Goal: Task Accomplishment & Management: Use online tool/utility

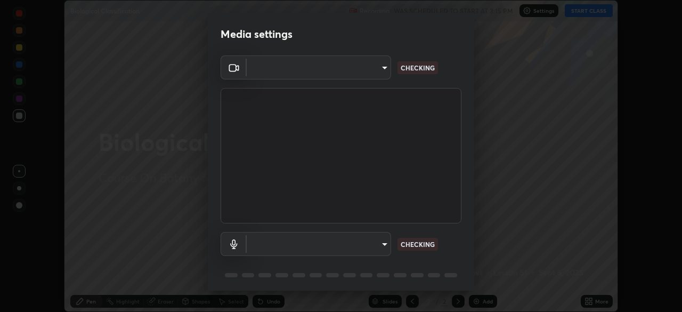
scroll to position [38, 0]
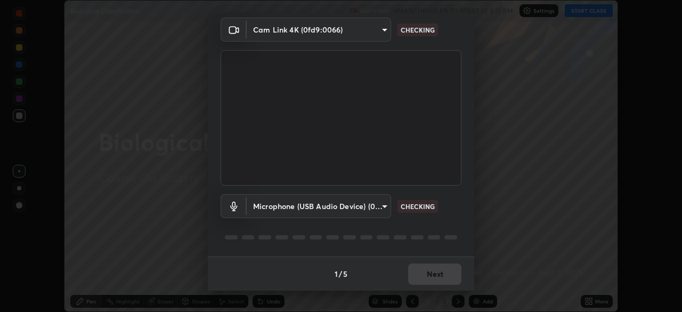
type input "30251ce0796c2ee0dc5d2d3dd8c2e2a63244bb54eceb0ee1850135d5fd661110"
type input "124c78c221627933d2c50a39b91ddd266d1070ffba9e3ebedd1e58af8de33bc5"
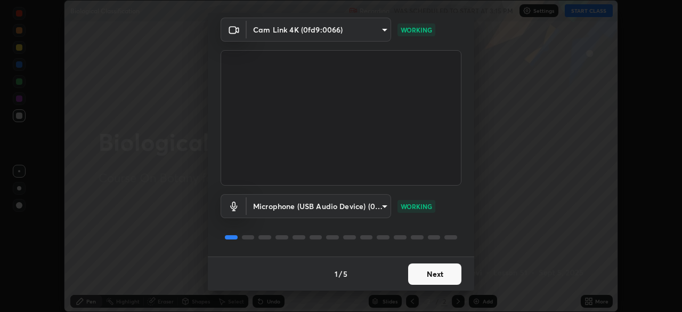
click at [433, 270] on button "Next" at bounding box center [434, 273] width 53 height 21
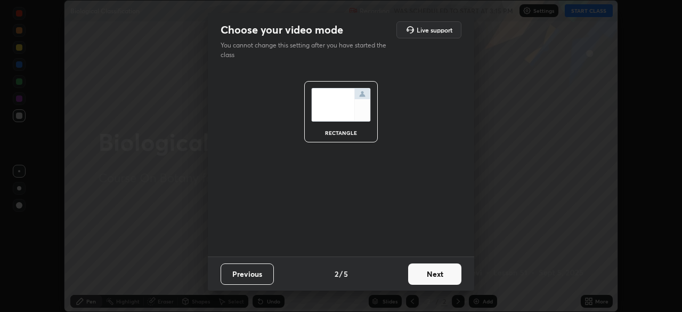
scroll to position [0, 0]
click at [434, 276] on button "Next" at bounding box center [434, 273] width 53 height 21
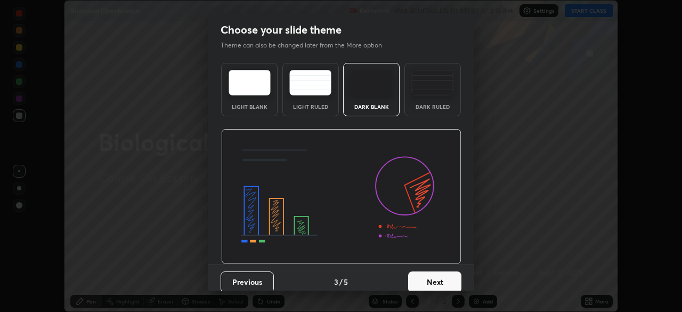
click at [437, 275] on button "Next" at bounding box center [434, 281] width 53 height 21
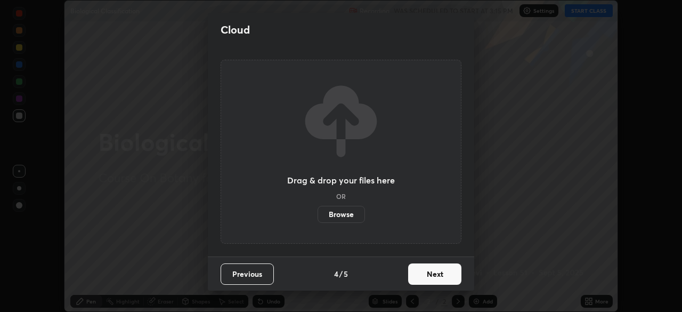
click at [435, 278] on button "Next" at bounding box center [434, 273] width 53 height 21
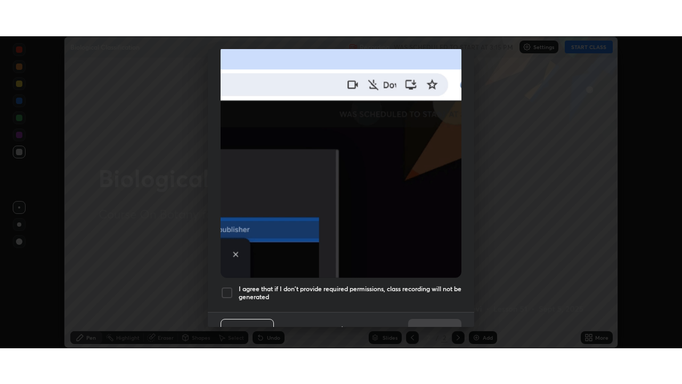
scroll to position [255, 0]
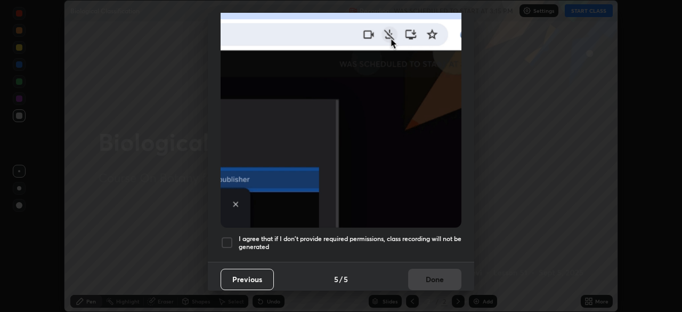
click at [228, 239] on div at bounding box center [227, 242] width 13 height 13
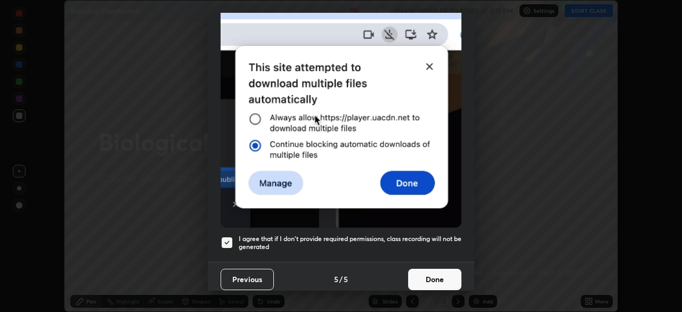
click at [438, 276] on button "Done" at bounding box center [434, 279] width 53 height 21
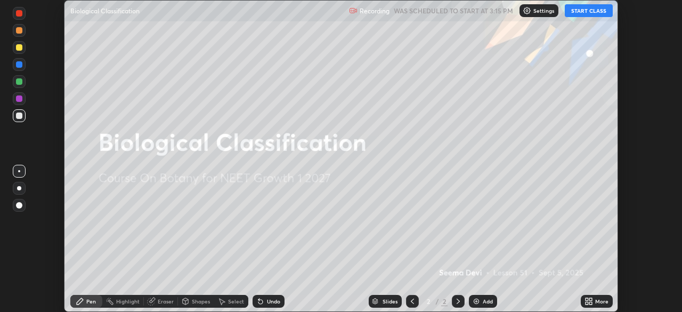
click at [589, 10] on button "START CLASS" at bounding box center [589, 10] width 48 height 13
click at [590, 303] on icon at bounding box center [590, 303] width 3 height 3
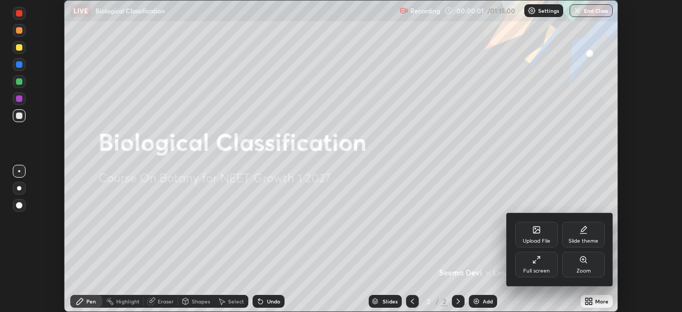
click at [542, 264] on div "Full screen" at bounding box center [536, 264] width 43 height 26
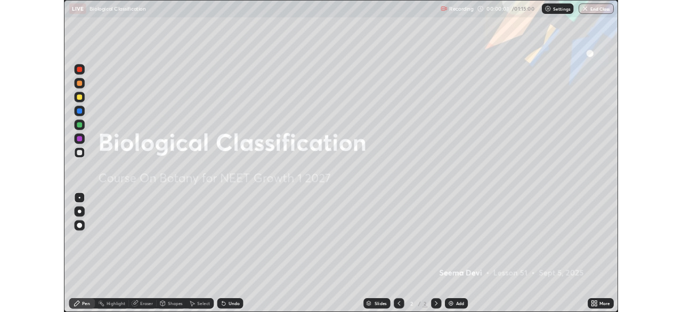
scroll to position [384, 682]
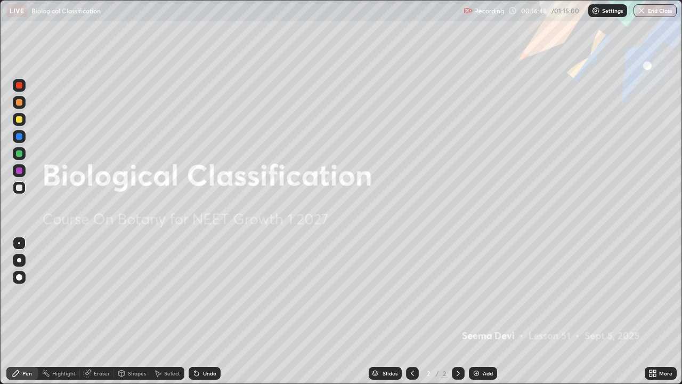
click at [659, 12] on button "End Class" at bounding box center [654, 10] width 43 height 13
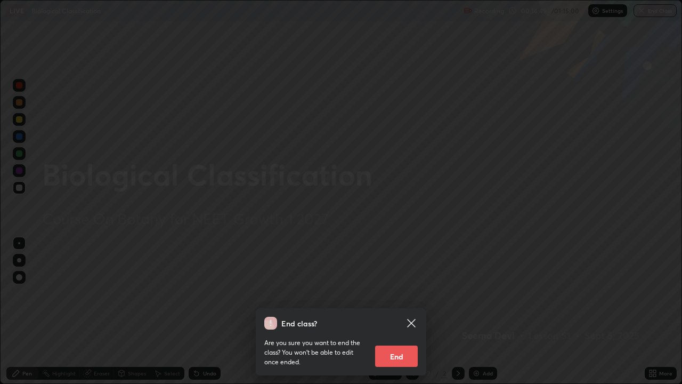
click at [396, 311] on button "End" at bounding box center [396, 355] width 43 height 21
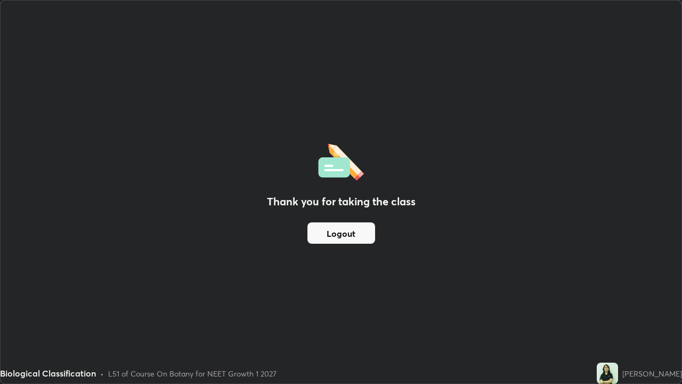
click at [336, 231] on button "Logout" at bounding box center [341, 232] width 68 height 21
click at [347, 234] on button "Logout" at bounding box center [341, 232] width 68 height 21
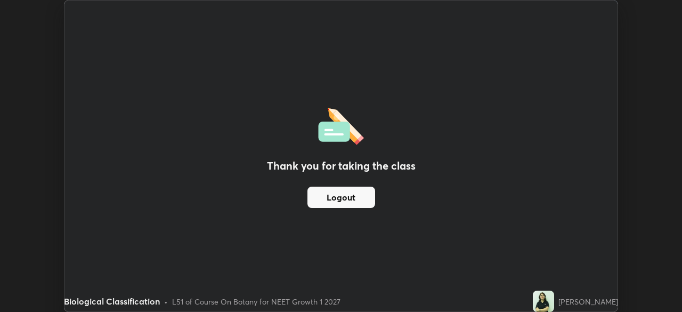
scroll to position [52964, 52594]
